Goal: Task Accomplishment & Management: Complete application form

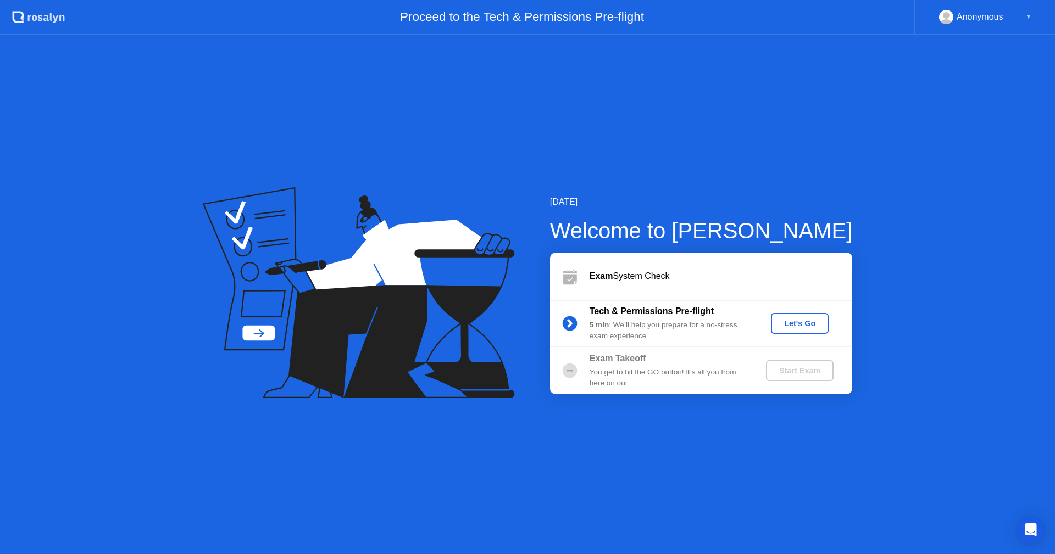
click at [805, 321] on div "Let's Go" at bounding box center [799, 323] width 49 height 9
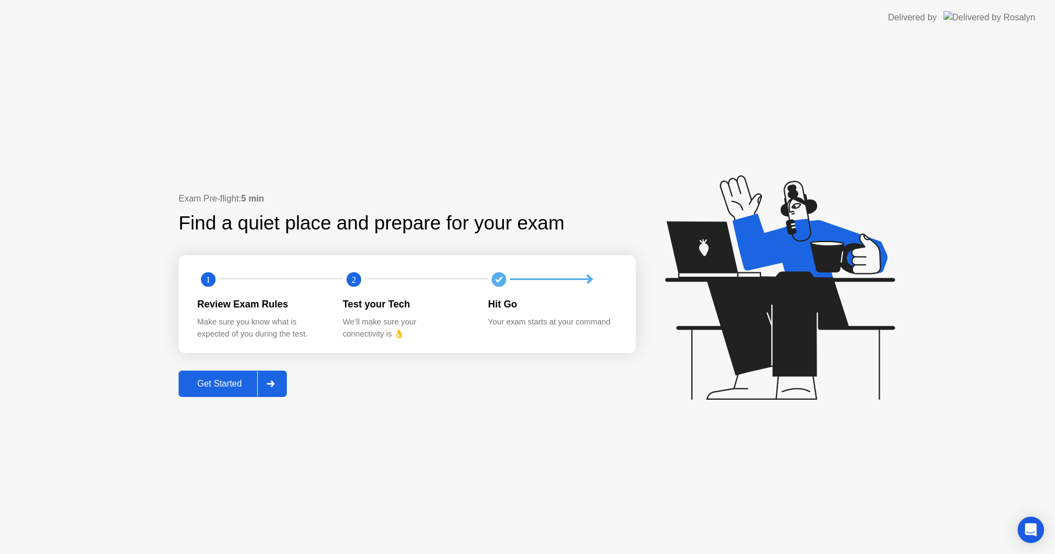
click at [231, 380] on div "Get Started" at bounding box center [219, 384] width 75 height 10
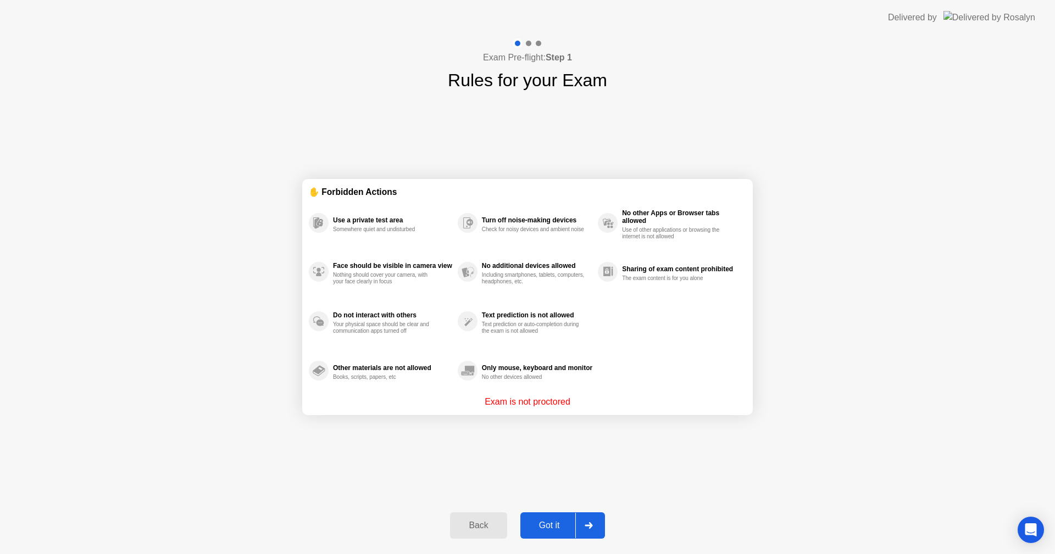
click at [555, 530] on div "Got it" at bounding box center [550, 526] width 52 height 10
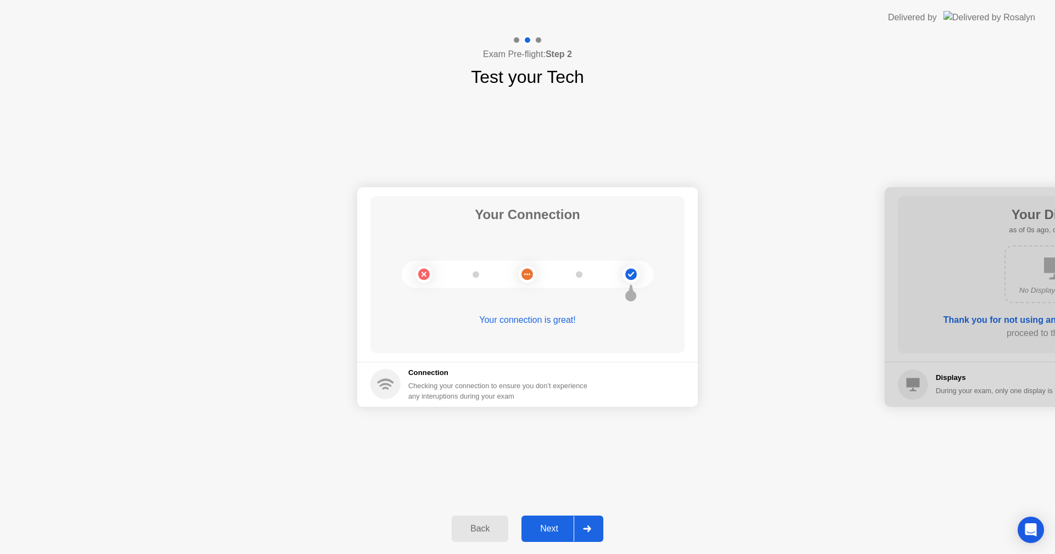
click at [1032, 222] on div at bounding box center [1055, 297] width 341 height 220
click at [551, 534] on div "Next" at bounding box center [549, 529] width 49 height 10
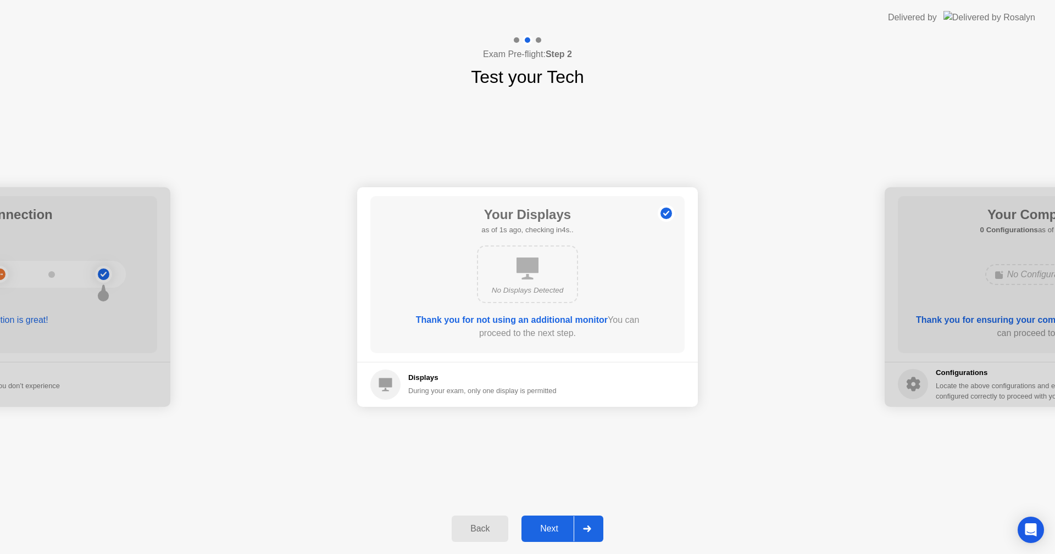
click at [551, 534] on div "Next" at bounding box center [549, 529] width 49 height 10
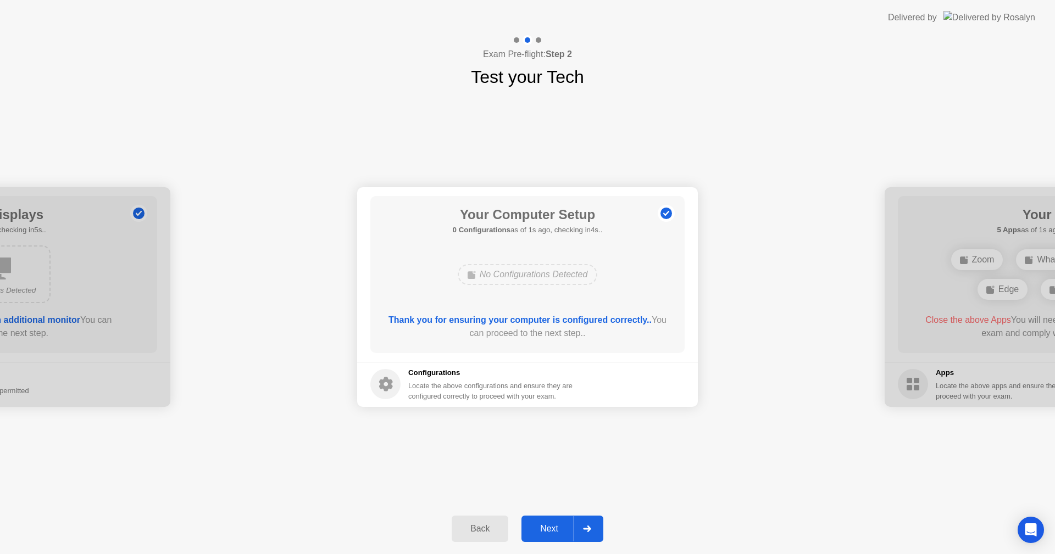
click at [551, 534] on div "Next" at bounding box center [549, 529] width 49 height 10
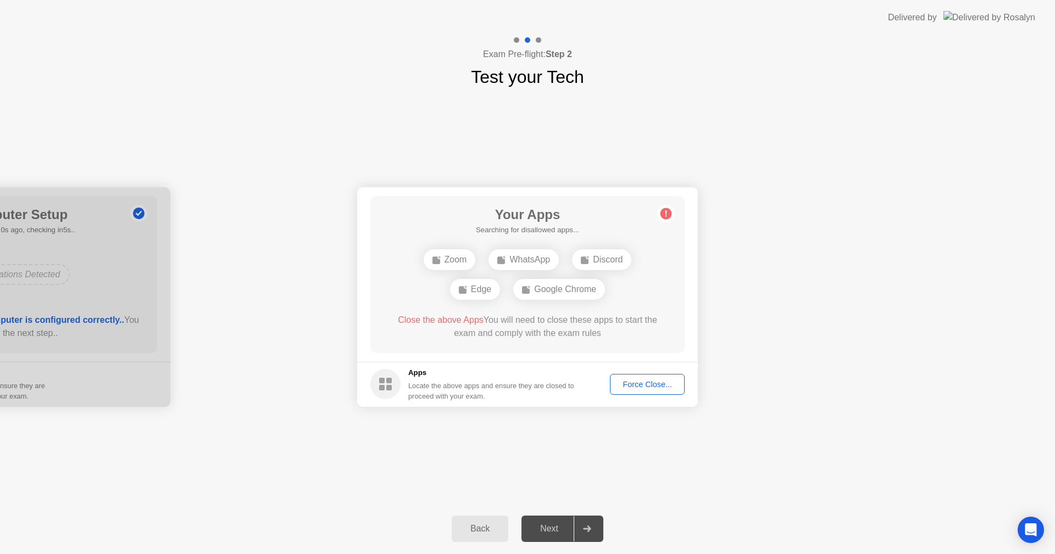
click at [654, 382] on div "Force Close..." at bounding box center [647, 384] width 67 height 9
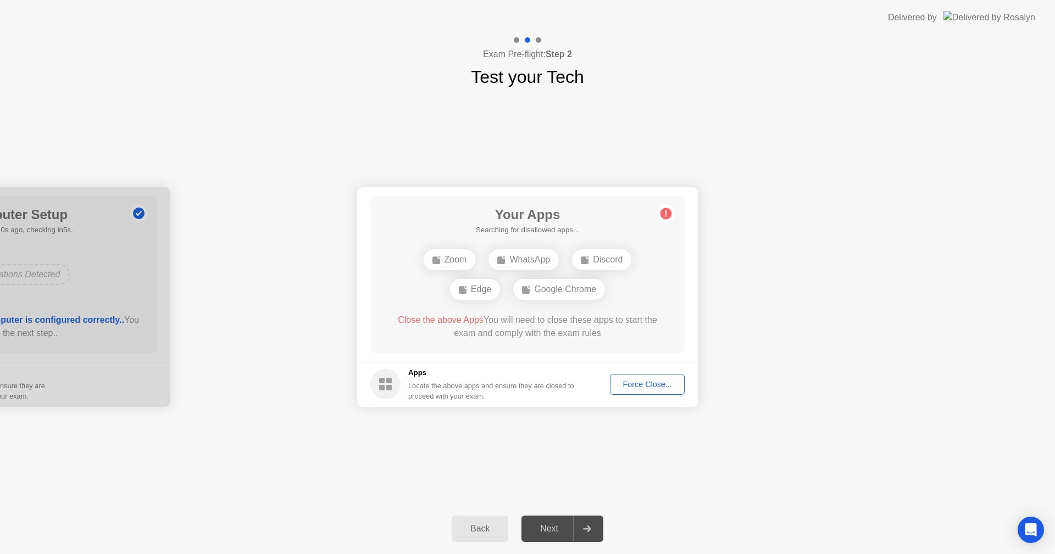
click at [641, 384] on div "Force Close..." at bounding box center [647, 384] width 67 height 9
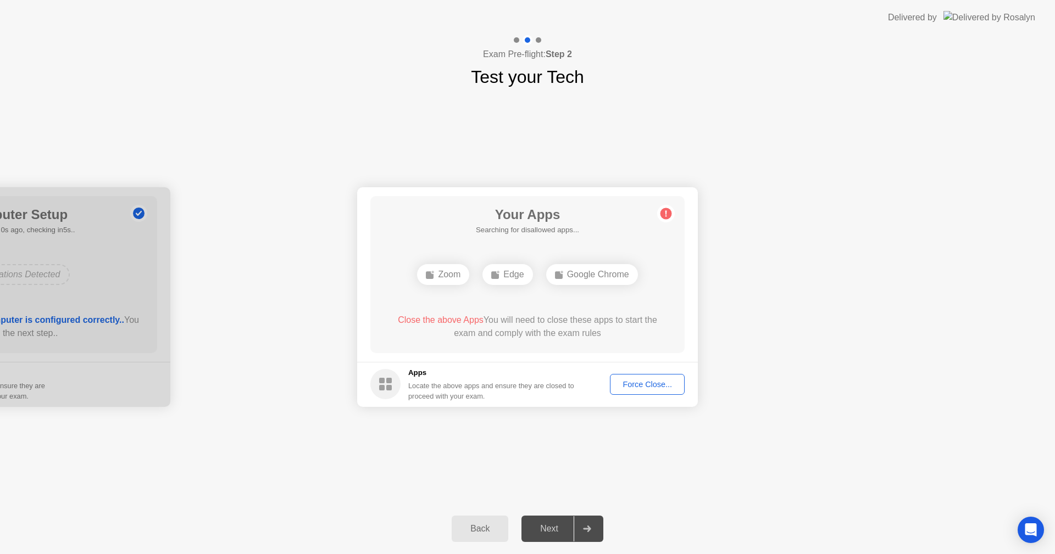
click at [648, 393] on button "Force Close..." at bounding box center [647, 384] width 75 height 21
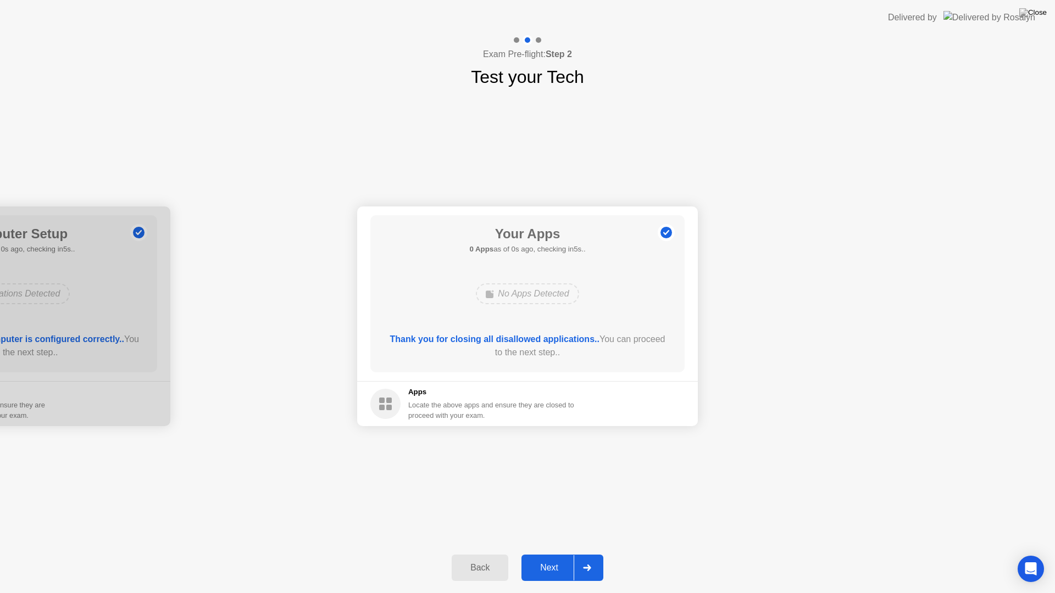
drag, startPoint x: 522, startPoint y: 277, endPoint x: 522, endPoint y: 290, distance: 12.6
click at [562, 554] on div "Next" at bounding box center [549, 568] width 49 height 10
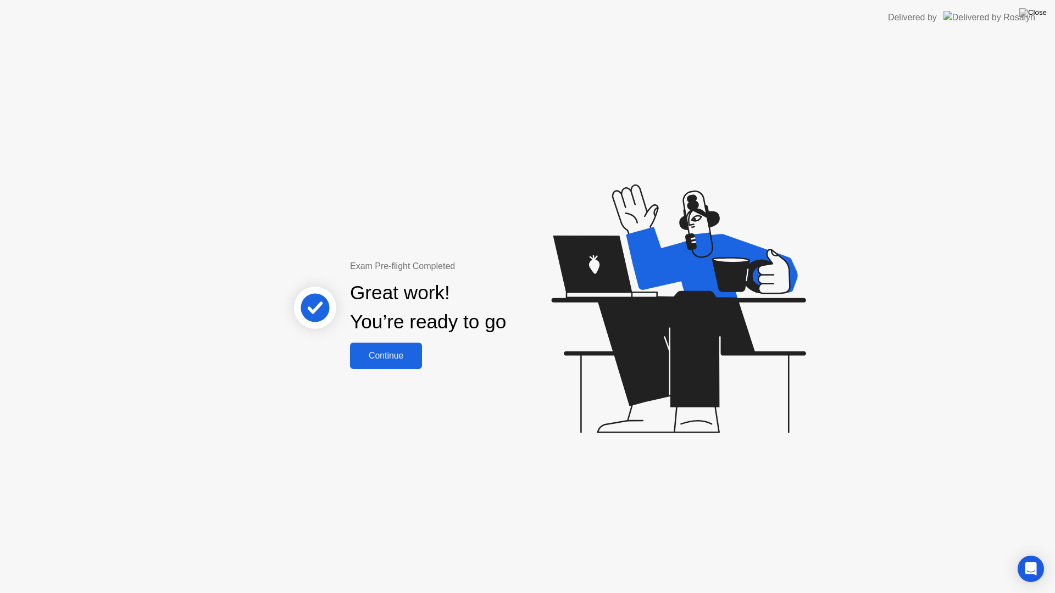
click at [398, 361] on div "Continue" at bounding box center [385, 356] width 65 height 10
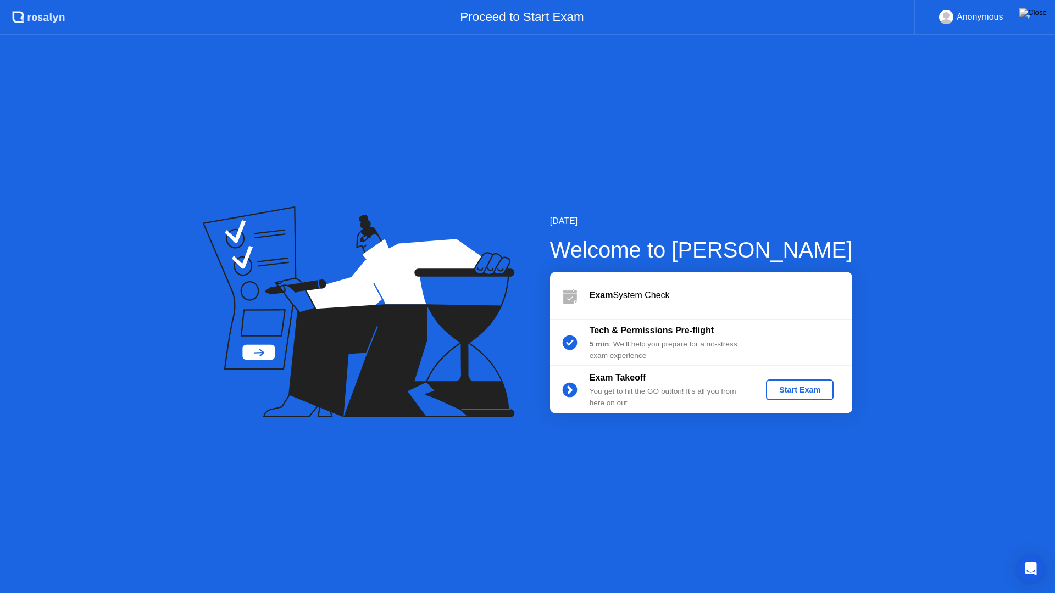
click at [798, 453] on div "[DATE] Welcome to [PERSON_NAME] Exam System Check Tech & Permissions Pre-flight…" at bounding box center [527, 314] width 1055 height 558
click at [599, 292] on div "Exam System Check" at bounding box center [720, 295] width 263 height 13
click at [600, 292] on b "Exam" at bounding box center [601, 295] width 24 height 9
click at [801, 390] on div "Start Exam" at bounding box center [799, 390] width 59 height 9
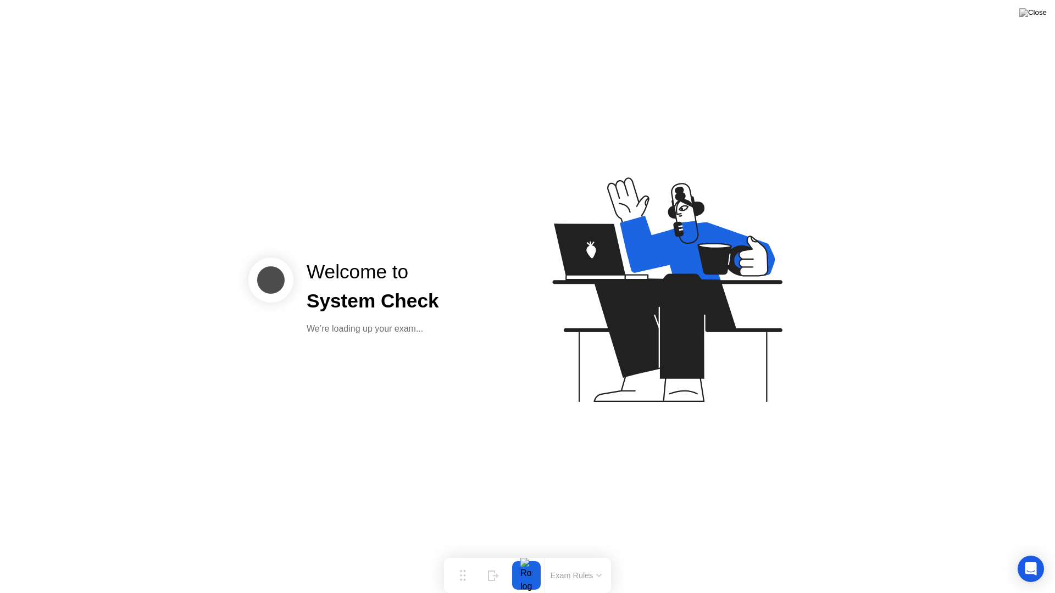
click at [574, 554] on button "Exam Rules" at bounding box center [576, 576] width 58 height 10
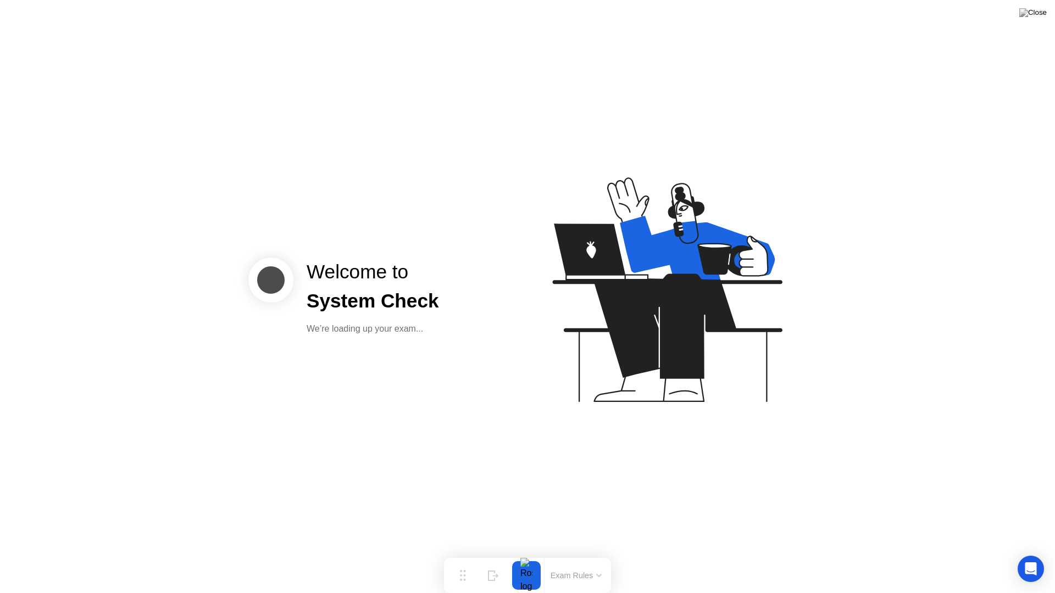
click at [518, 357] on div "Welcome to System Check We’re loading up your exam..." at bounding box center [527, 296] width 1055 height 593
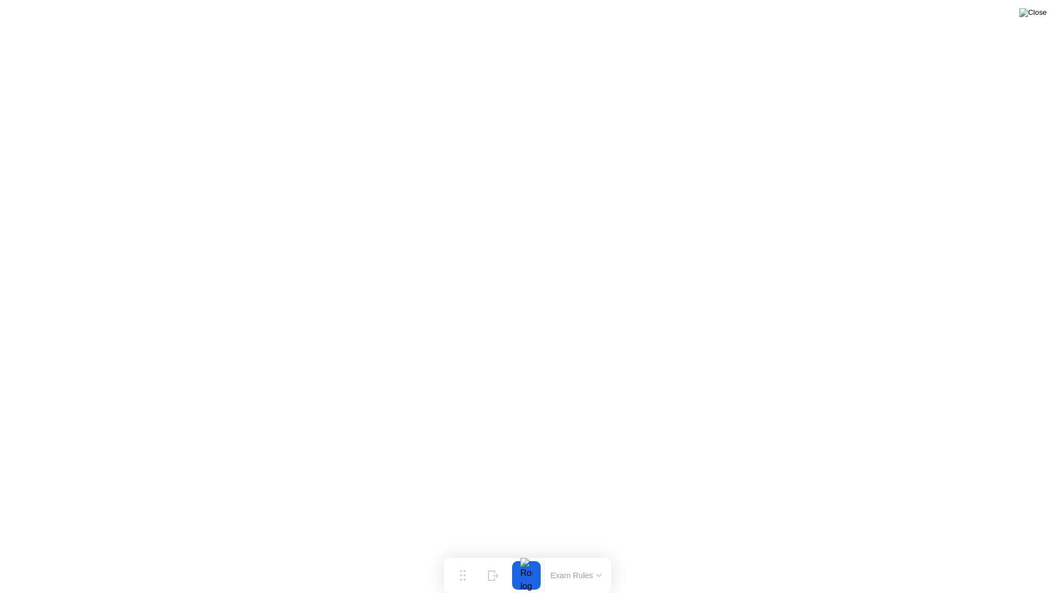
click at [1034, 17] on img at bounding box center [1032, 12] width 27 height 9
click at [925, 554] on div "End Proctoring Session" at bounding box center [965, 563] width 122 height 10
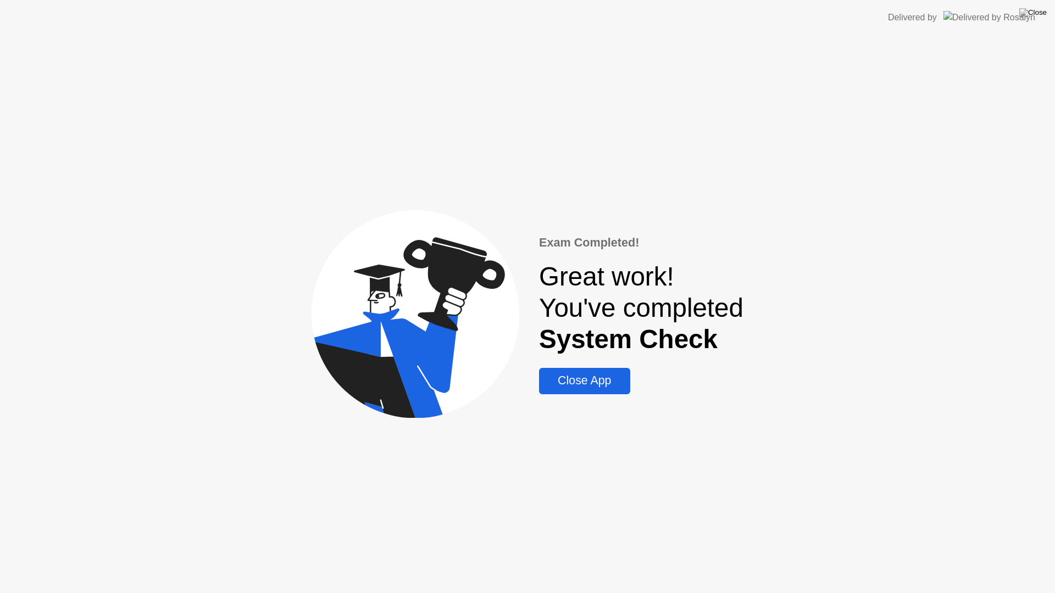
click at [611, 383] on div "Close App" at bounding box center [584, 381] width 84 height 14
